Goal: Transaction & Acquisition: Purchase product/service

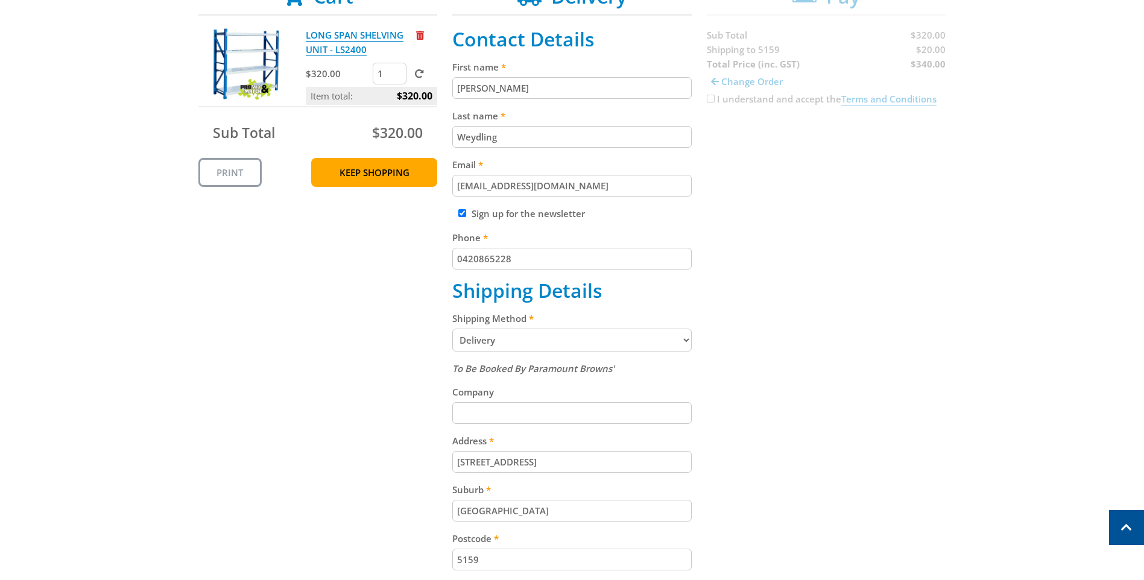
scroll to position [241, 0]
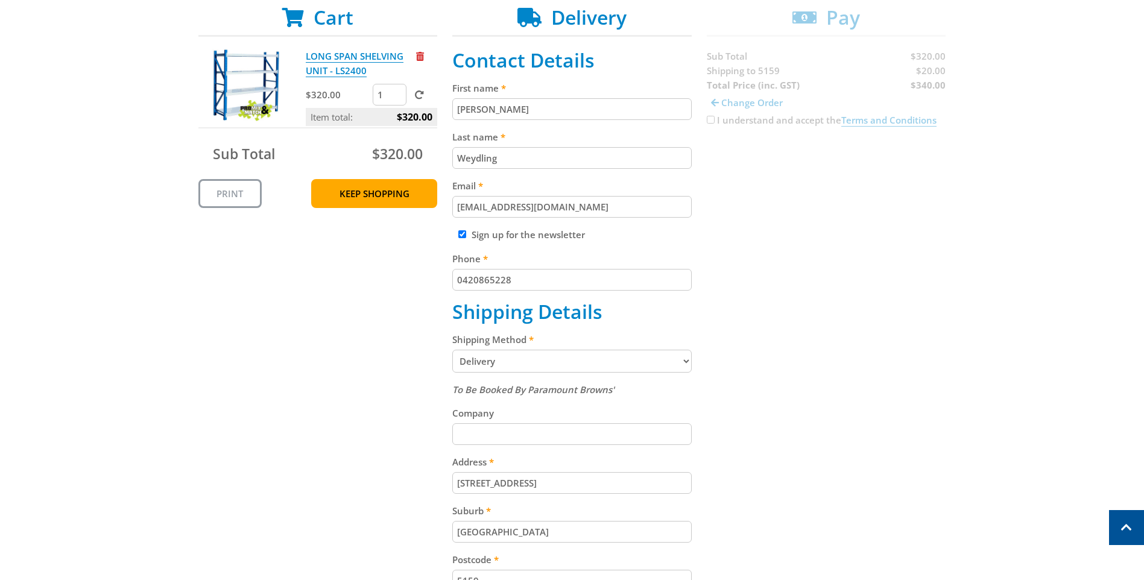
click at [199, 333] on div "Cart LONG SPAN SHELVING UNIT - LS2400 $320.00 1 Item total: $320.00 Sub Total $…" at bounding box center [572, 391] width 748 height 771
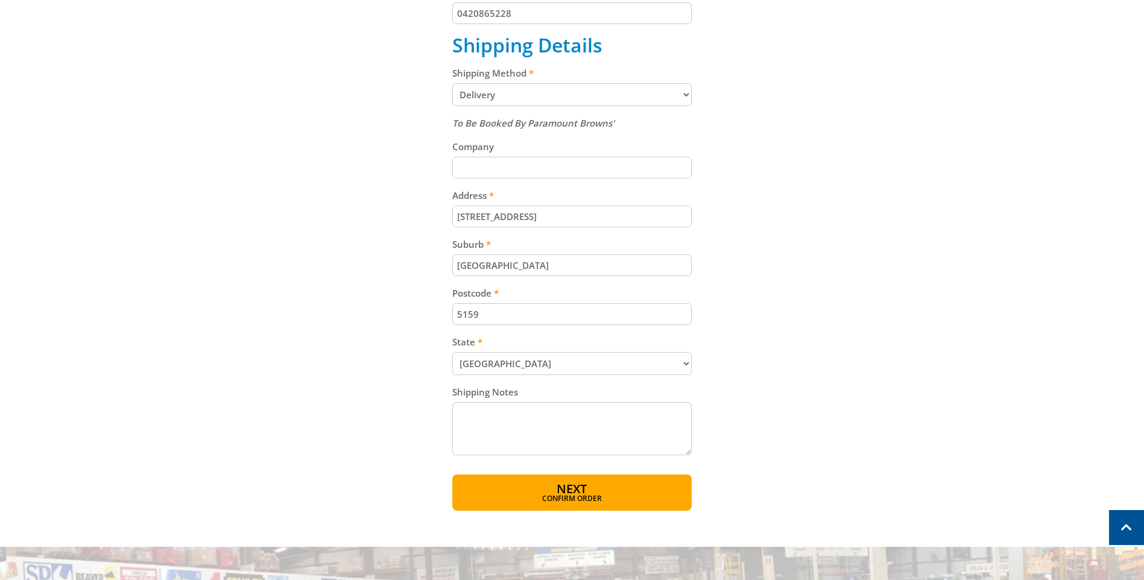
scroll to position [543, 0]
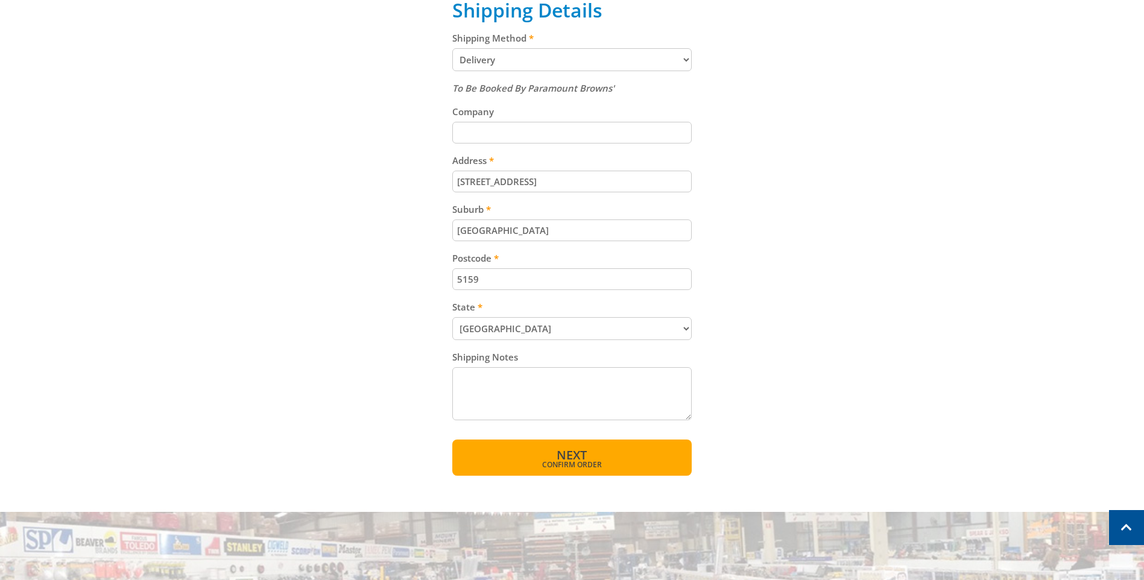
click at [588, 451] on button "Next Confirm order" at bounding box center [571, 458] width 239 height 36
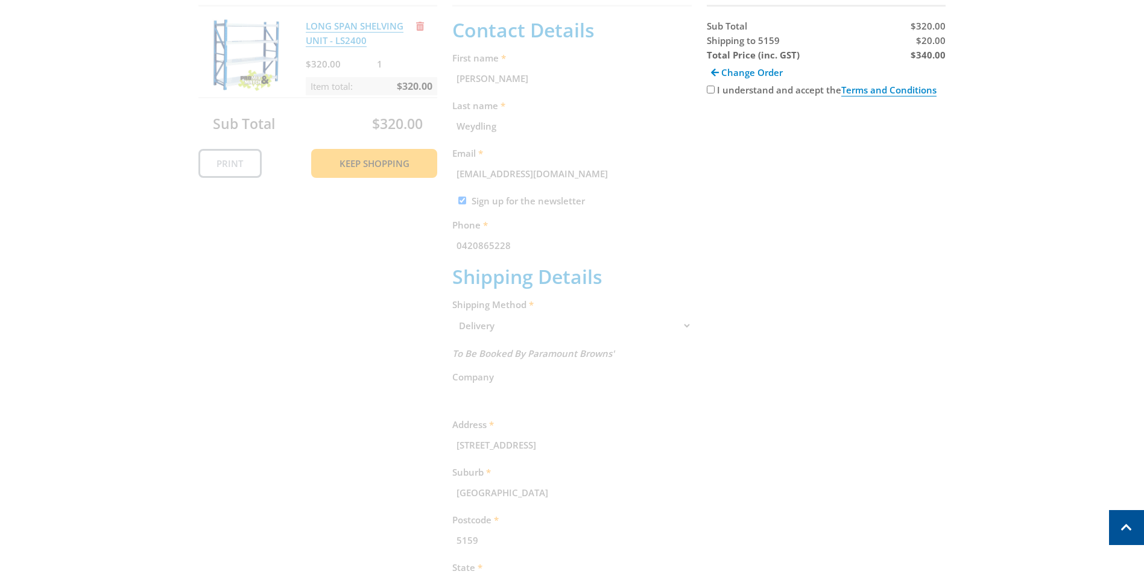
scroll to position [247, 0]
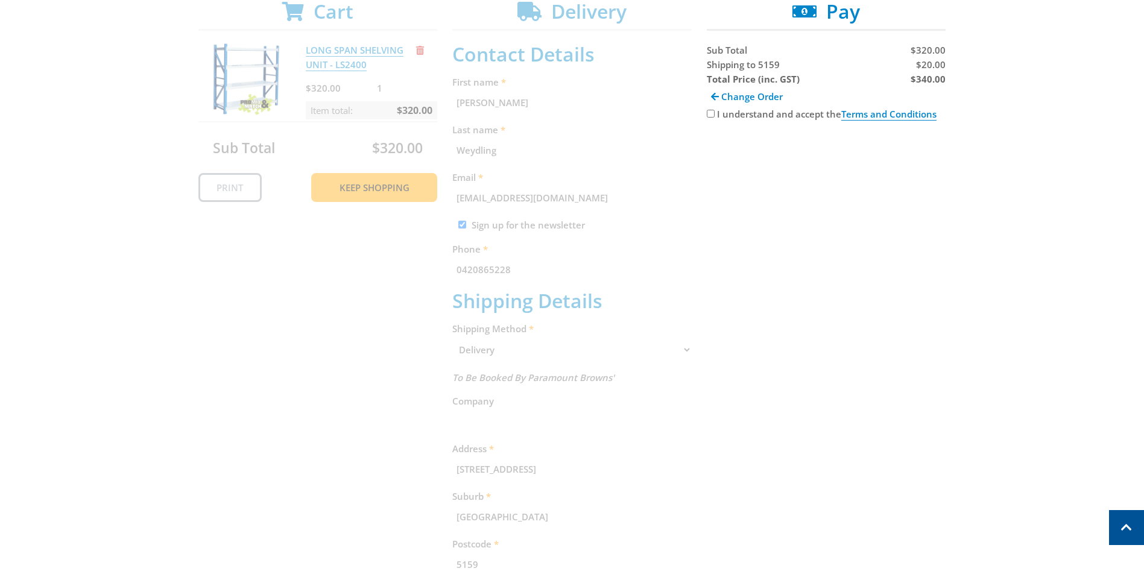
click at [731, 114] on label "I understand and accept the Terms and Conditions" at bounding box center [826, 114] width 219 height 13
click at [715, 114] on input "I understand and accept the Terms and Conditions" at bounding box center [711, 114] width 8 height 8
checkbox input "true"
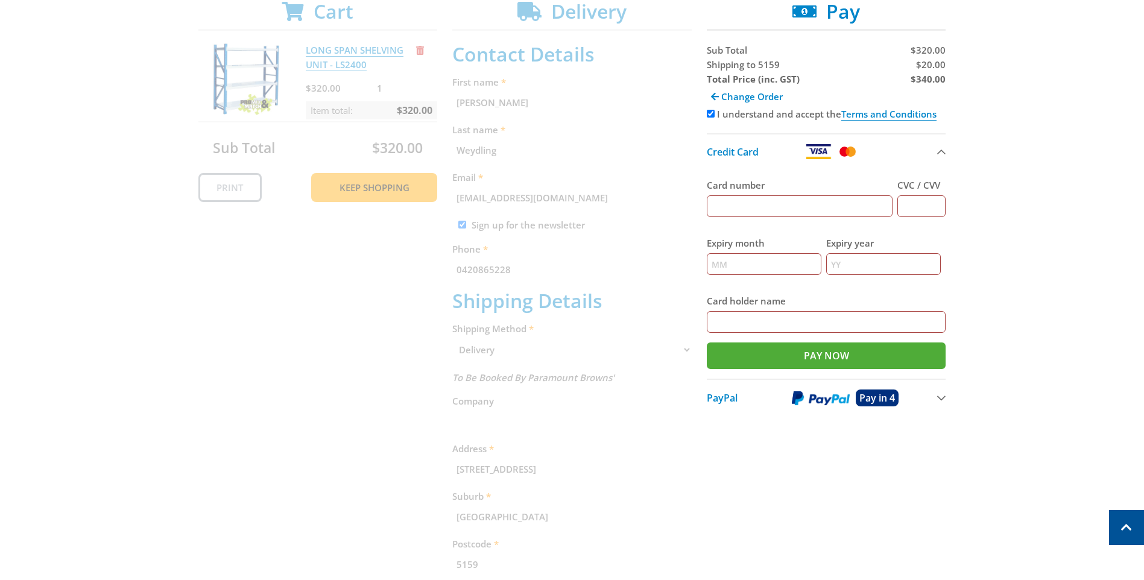
click at [726, 198] on input "Card number" at bounding box center [800, 206] width 186 height 22
click at [749, 208] on input "Card number" at bounding box center [800, 206] width 186 height 22
type input "[CREDIT_CARD_NUMBER]"
click at [914, 210] on input "CVC / CVV" at bounding box center [921, 206] width 48 height 22
type input "072"
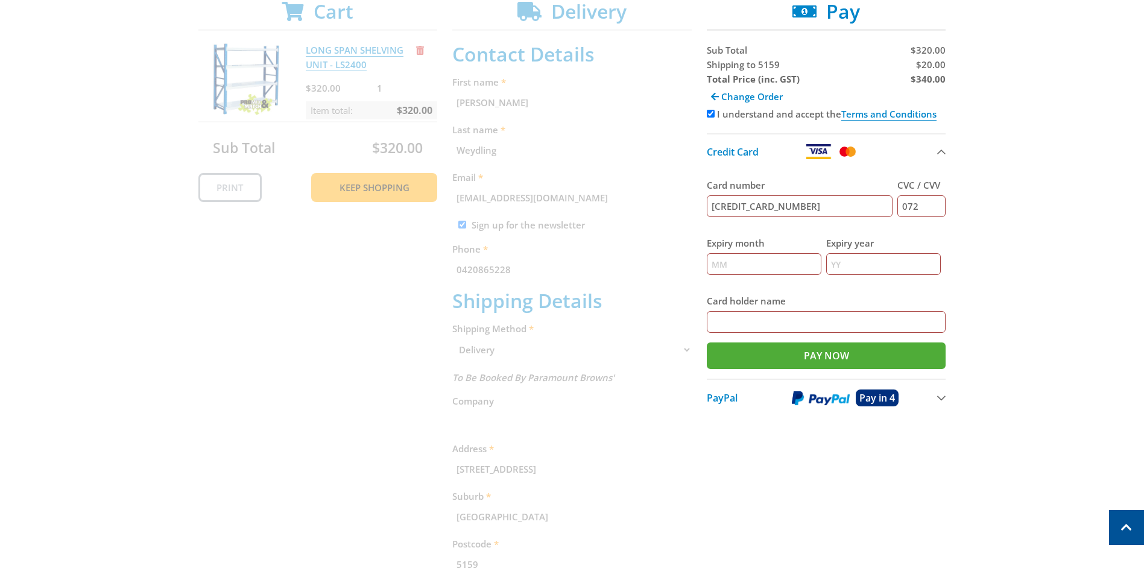
click at [789, 254] on input "Expiry month" at bounding box center [764, 264] width 115 height 22
type input "09"
click at [852, 250] on label "Expiry year" at bounding box center [883, 243] width 115 height 14
click at [852, 253] on input "Expiry year" at bounding box center [883, 264] width 115 height 22
type input "27"
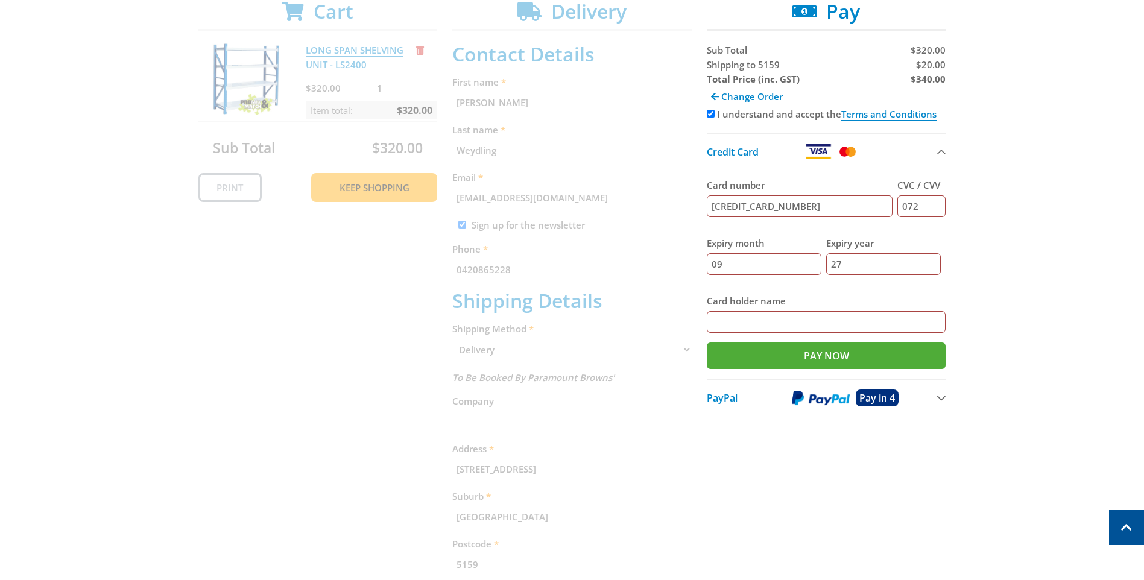
click at [794, 321] on input "Card holder name" at bounding box center [826, 322] width 239 height 22
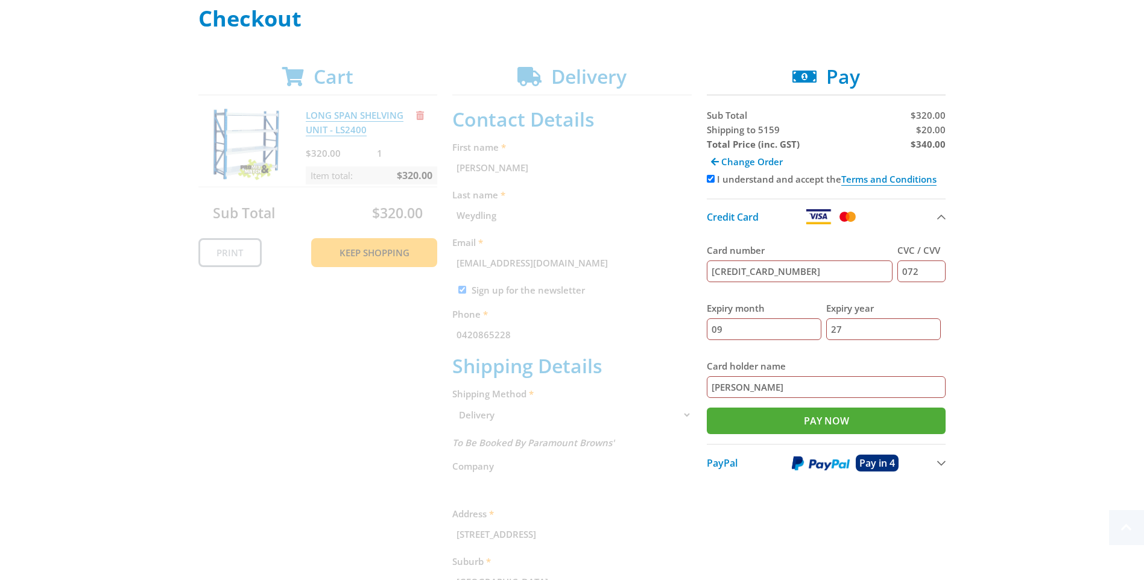
scroll to position [187, 0]
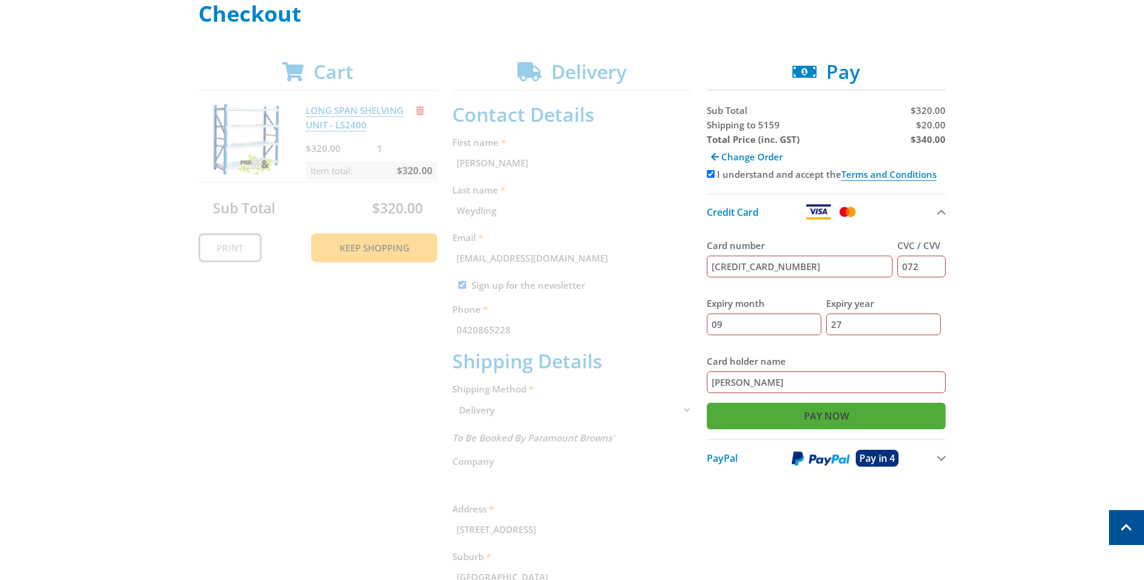
type input "[PERSON_NAME]"
click at [803, 411] on input "Pay Now" at bounding box center [826, 416] width 239 height 27
type input "Paying..."
